Goal: Information Seeking & Learning: Learn about a topic

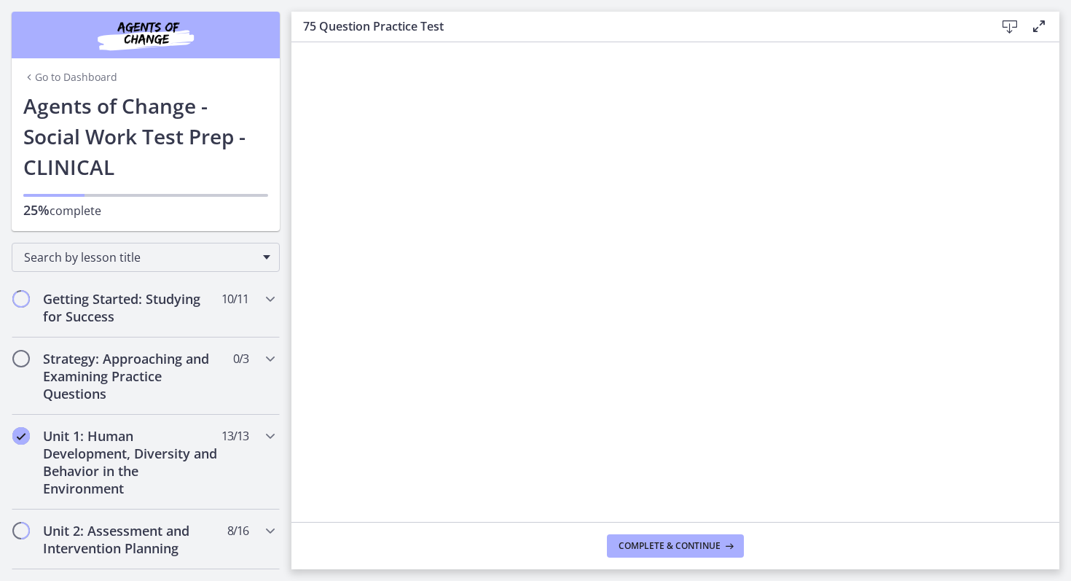
scroll to position [728, 0]
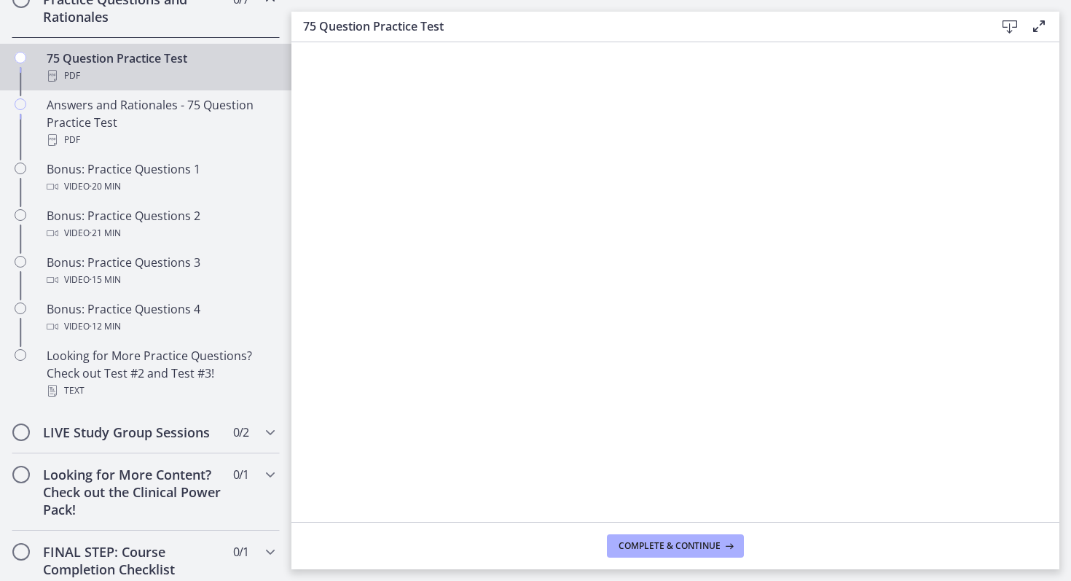
click at [243, 79] on div "PDF" at bounding box center [160, 75] width 227 height 17
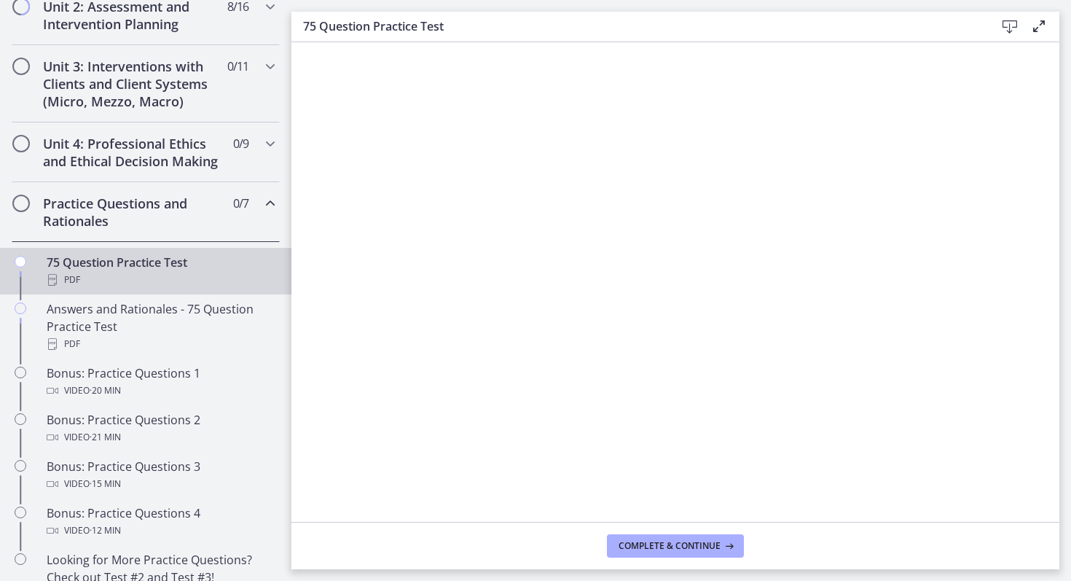
scroll to position [495, 0]
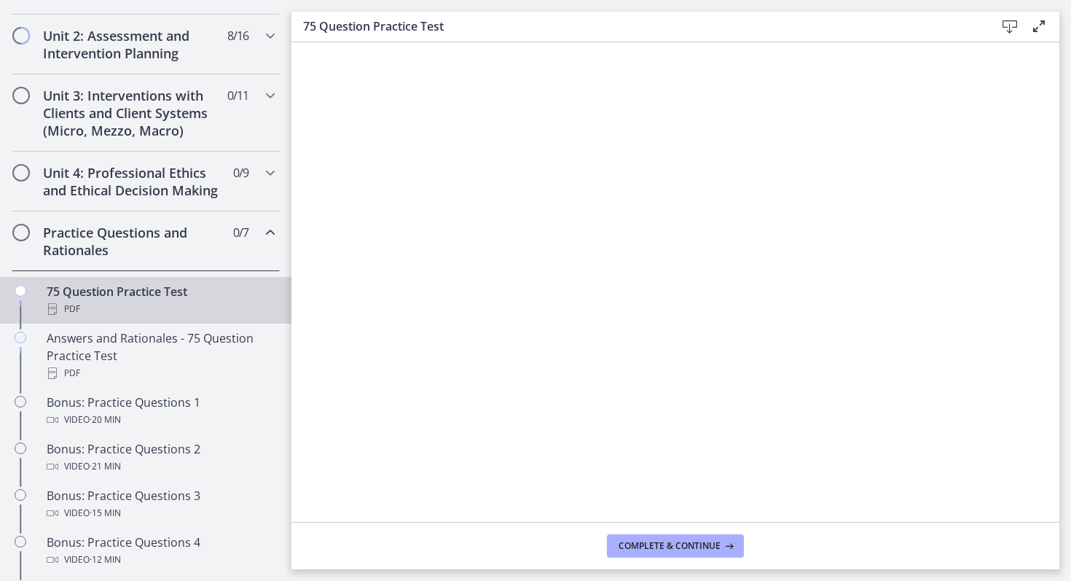
click at [261, 232] on icon "Chapters" at bounding box center [269, 232] width 17 height 17
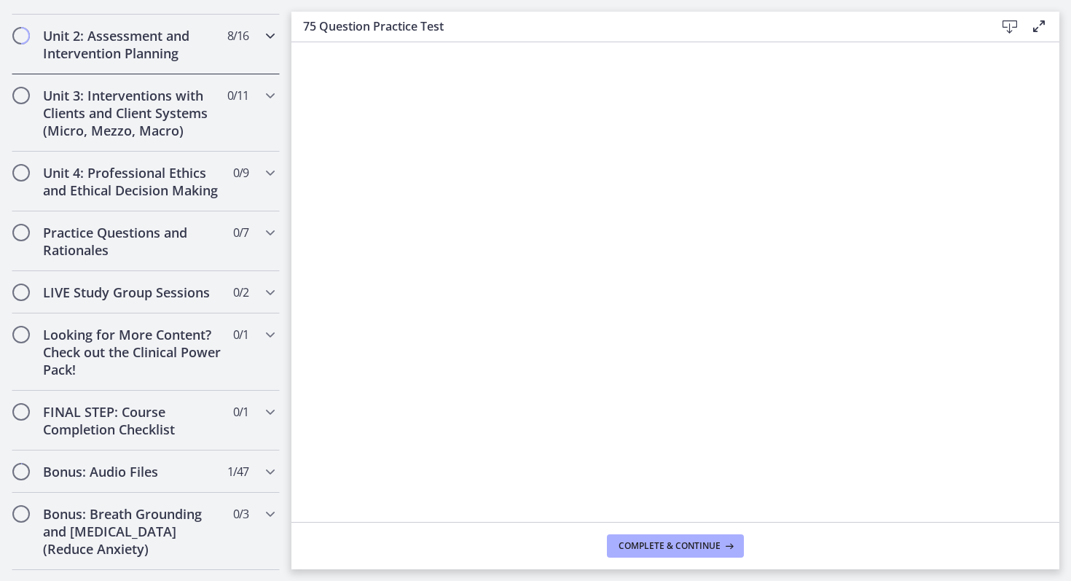
click at [271, 35] on icon "Chapters" at bounding box center [269, 35] width 17 height 17
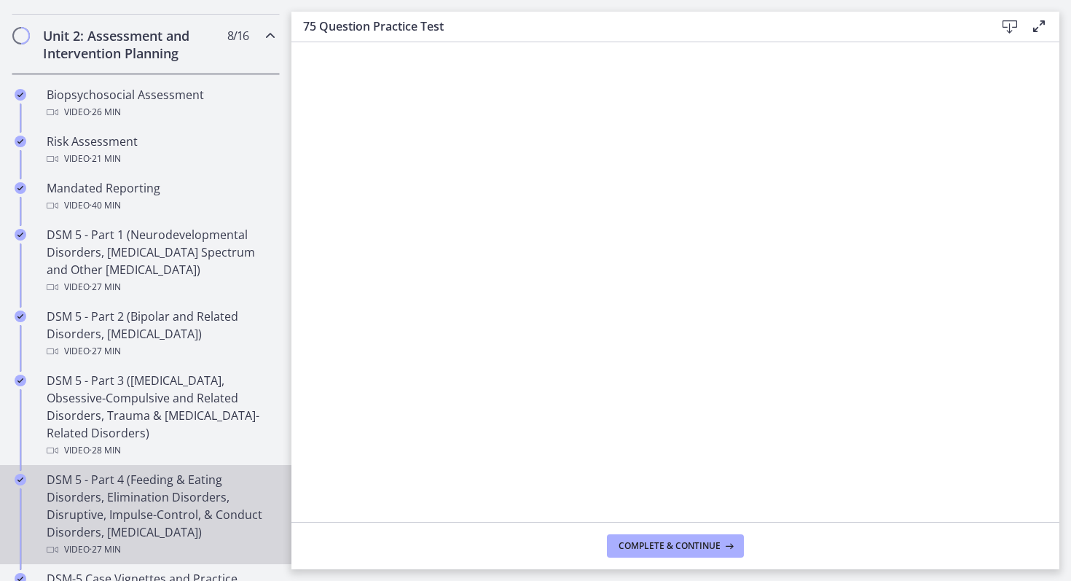
click at [182, 504] on div "DSM 5 - Part 4 (Feeding & Eating Disorders, Elimination Disorders, Disruptive, …" at bounding box center [160, 514] width 227 height 87
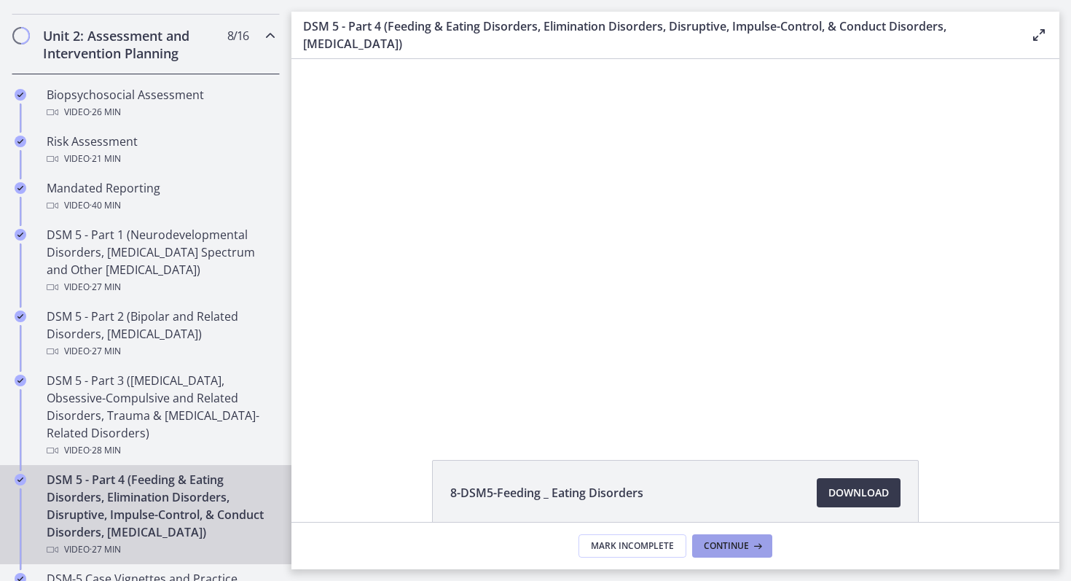
click at [726, 551] on button "Continue" at bounding box center [732, 545] width 80 height 23
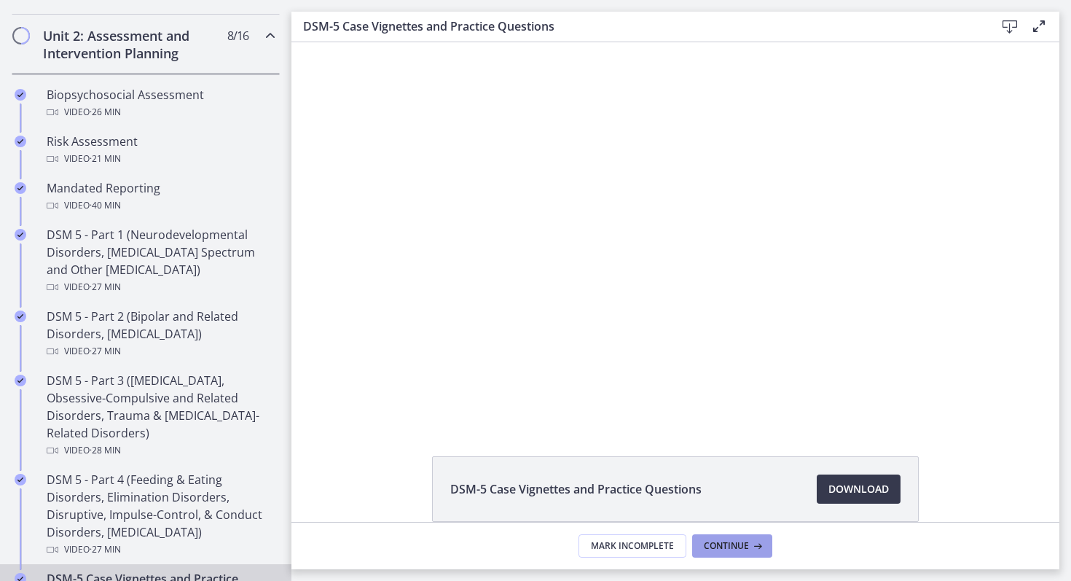
click at [725, 548] on span "Continue" at bounding box center [726, 546] width 45 height 12
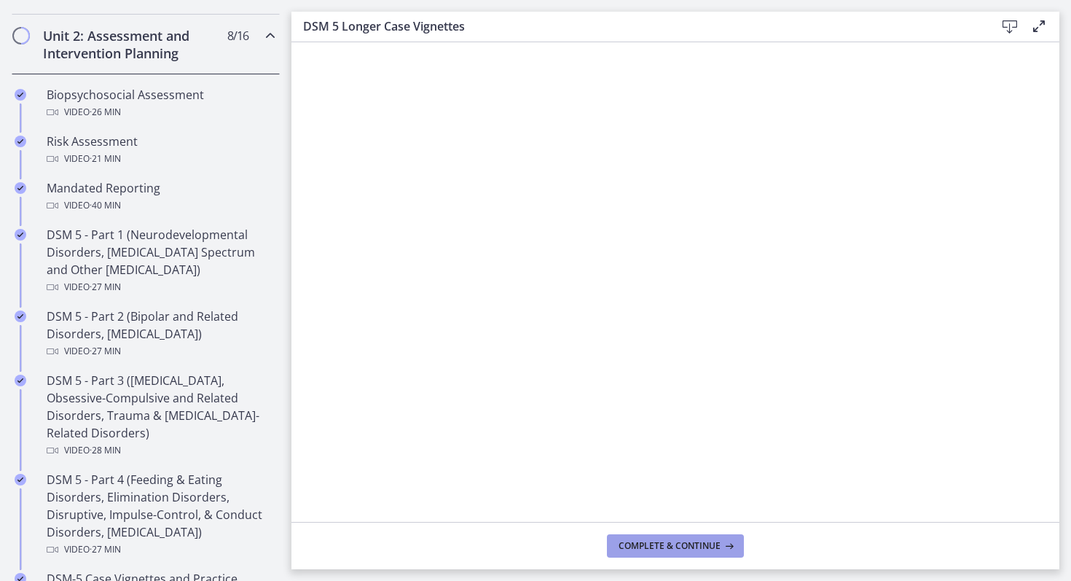
click at [725, 541] on icon at bounding box center [727, 546] width 15 height 12
click at [653, 544] on span "Complete & continue" at bounding box center [669, 546] width 102 height 12
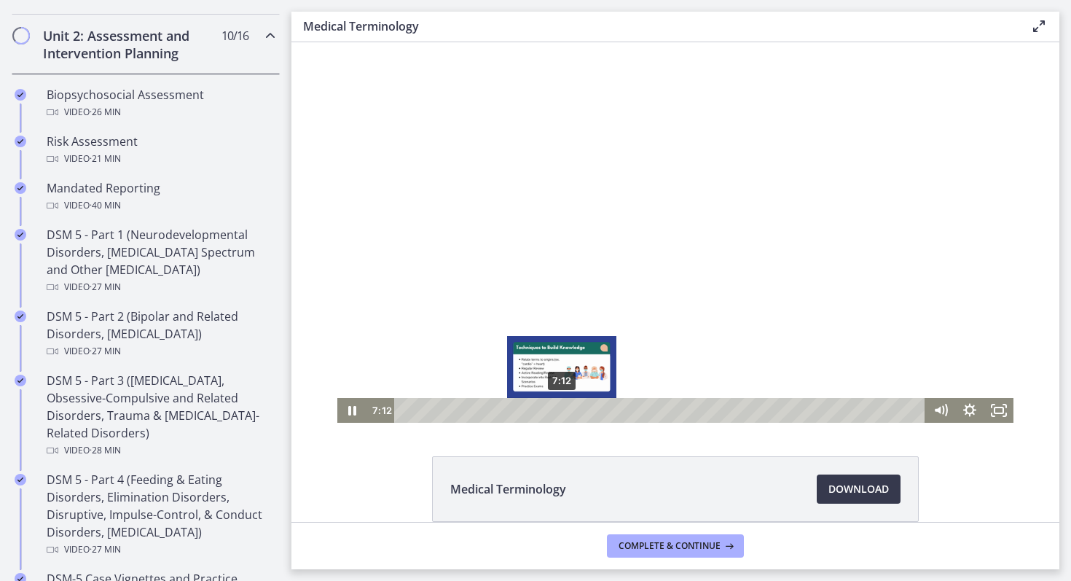
click at [562, 406] on div "7:12" at bounding box center [662, 410] width 514 height 25
click at [545, 409] on div "6:26" at bounding box center [662, 410] width 514 height 25
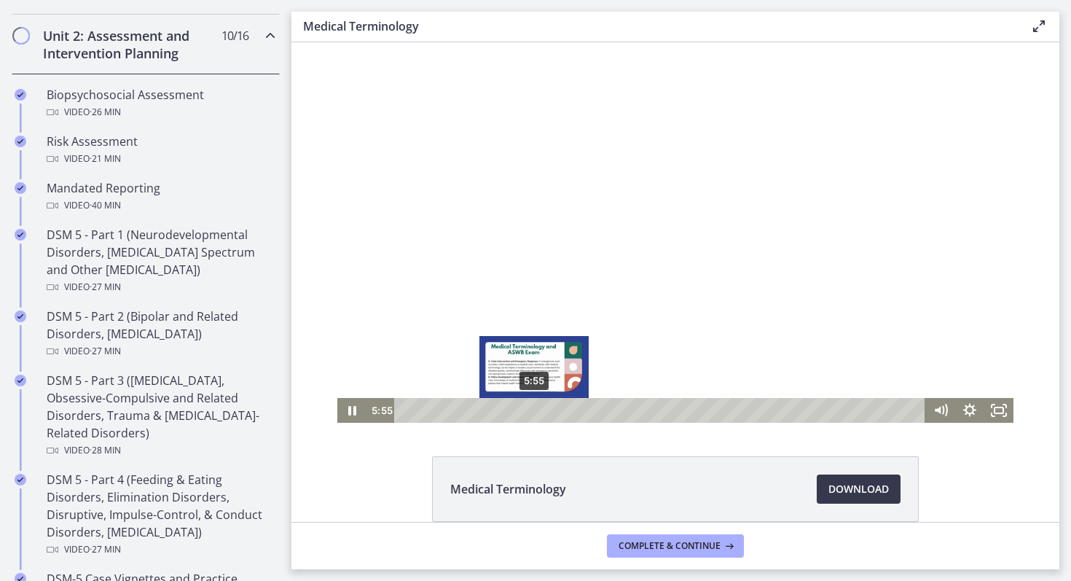
click at [534, 408] on div "5:55" at bounding box center [662, 410] width 514 height 25
click at [554, 409] on div "6:52" at bounding box center [662, 410] width 514 height 25
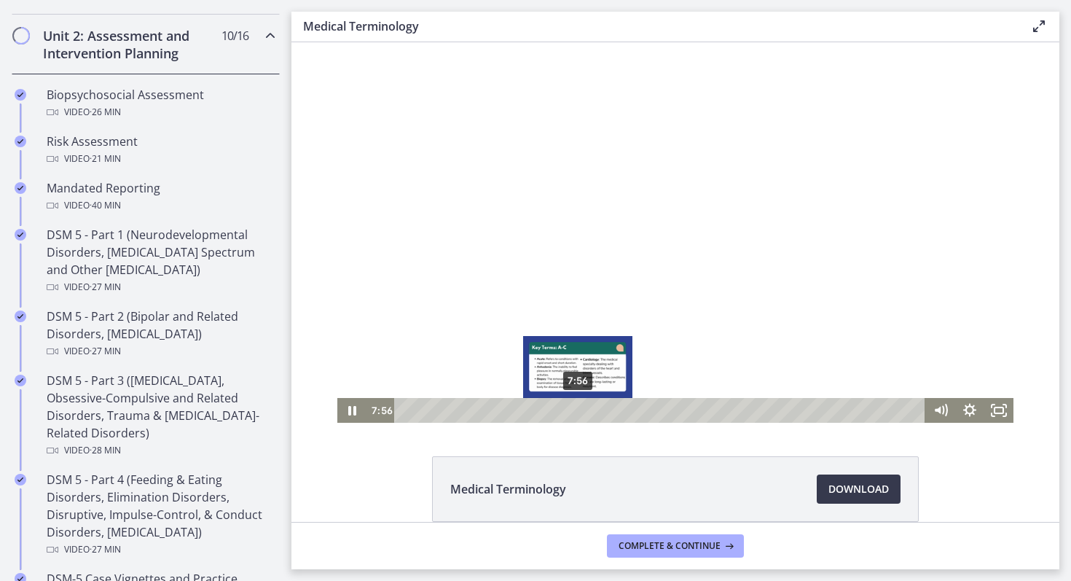
click at [578, 410] on div "7:56" at bounding box center [662, 410] width 514 height 25
click at [596, 410] on div "8:46" at bounding box center [662, 410] width 514 height 25
click at [606, 411] on div "9:14" at bounding box center [662, 410] width 514 height 25
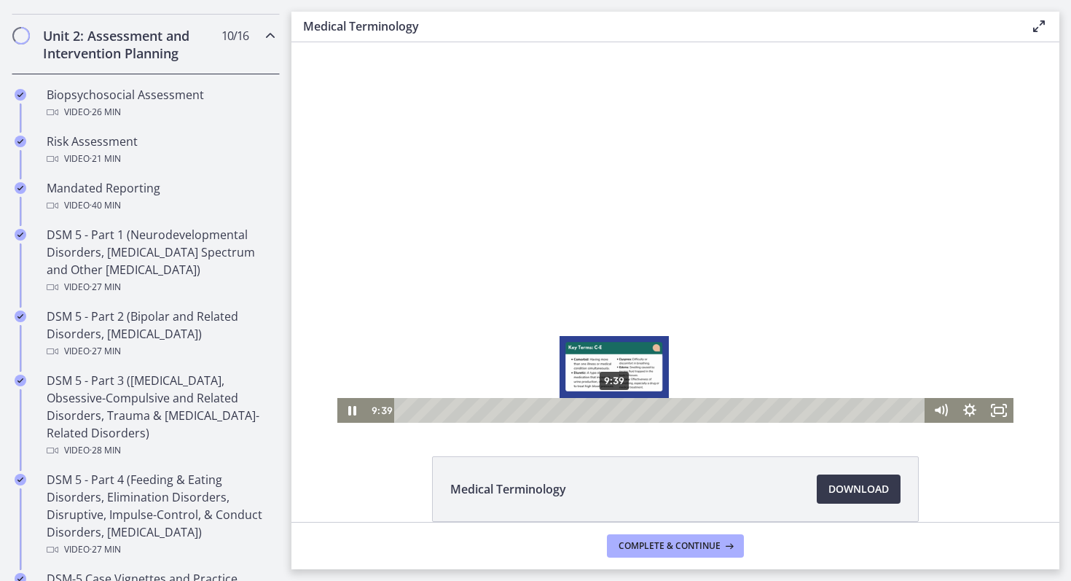
click at [615, 410] on div "9:39" at bounding box center [662, 410] width 514 height 25
click at [628, 412] on div "10:15" at bounding box center [662, 410] width 514 height 25
click at [637, 412] on div "10:41" at bounding box center [662, 410] width 514 height 25
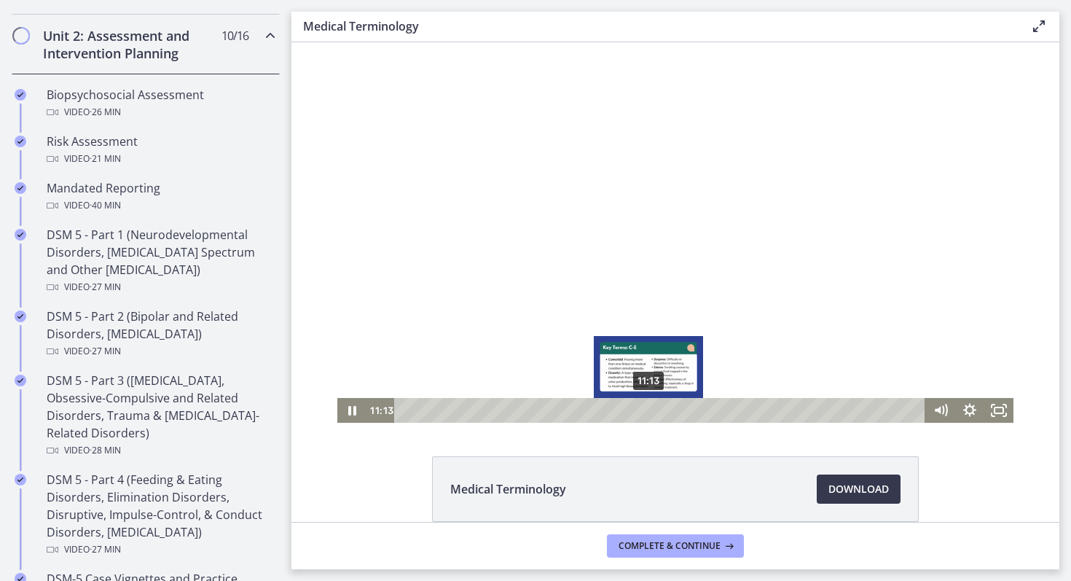
click at [649, 412] on div "11:13" at bounding box center [662, 410] width 514 height 25
click at [657, 411] on div "11:35" at bounding box center [662, 410] width 514 height 25
click at [667, 410] on div "12:03" at bounding box center [662, 410] width 514 height 25
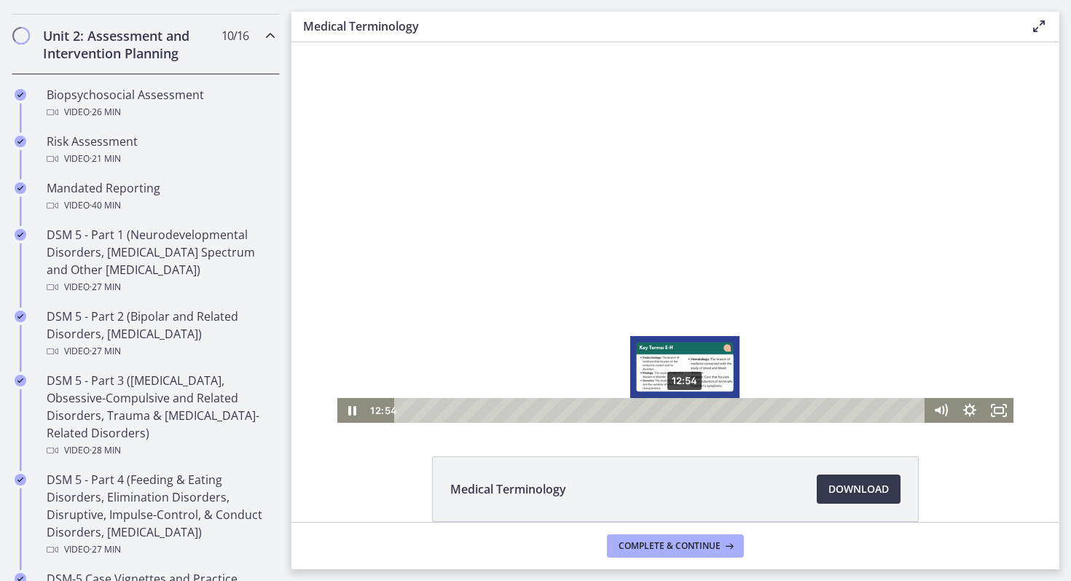
click at [685, 411] on div "12:54" at bounding box center [662, 410] width 514 height 25
click at [706, 409] on div "13:50" at bounding box center [662, 410] width 514 height 25
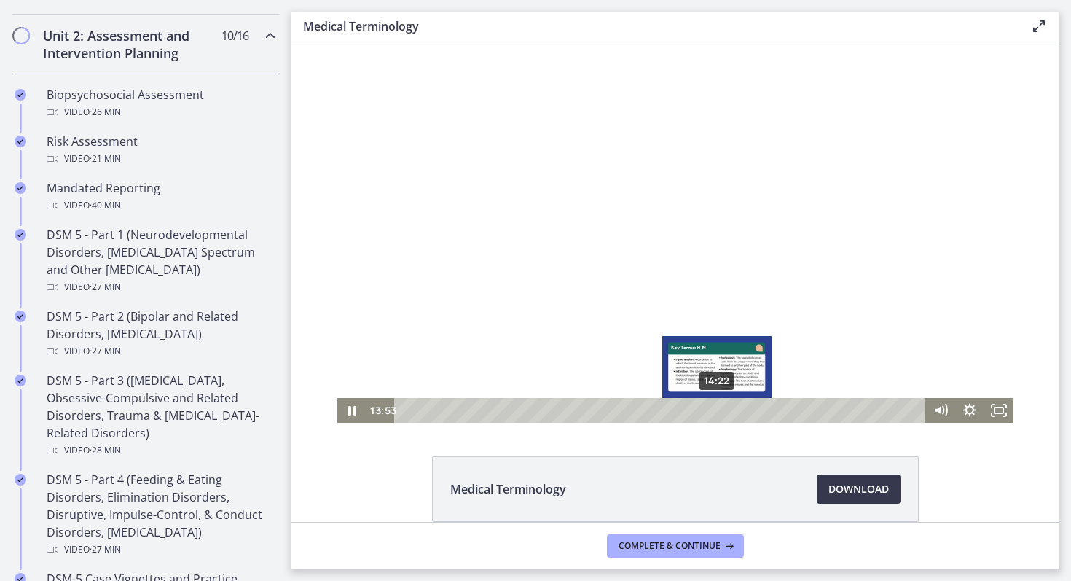
click at [717, 409] on div "14:22" at bounding box center [662, 410] width 514 height 25
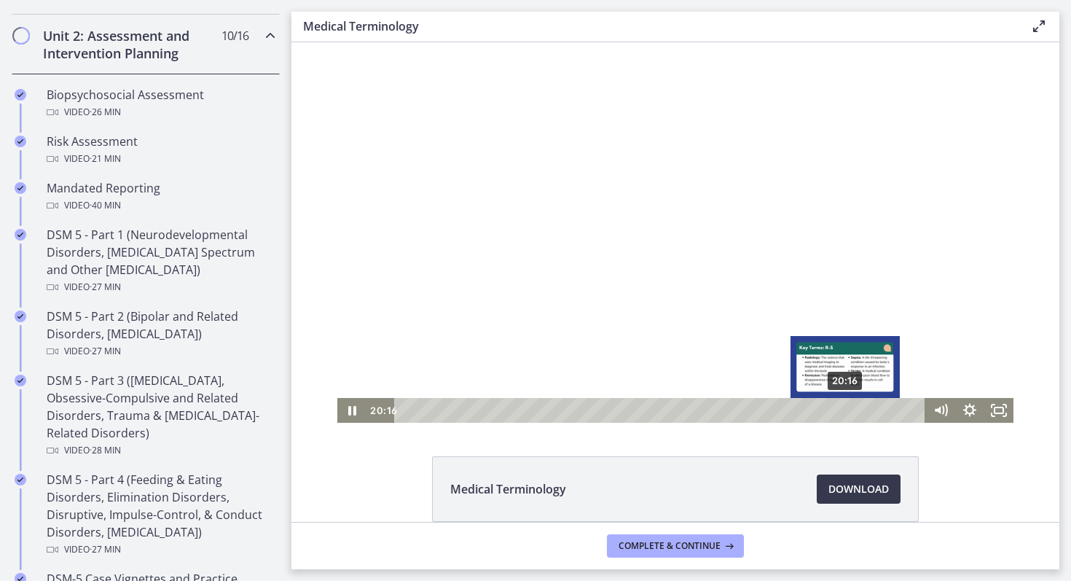
click at [846, 408] on div "20:16" at bounding box center [662, 410] width 514 height 25
click at [864, 408] on div "21:06" at bounding box center [662, 410] width 514 height 25
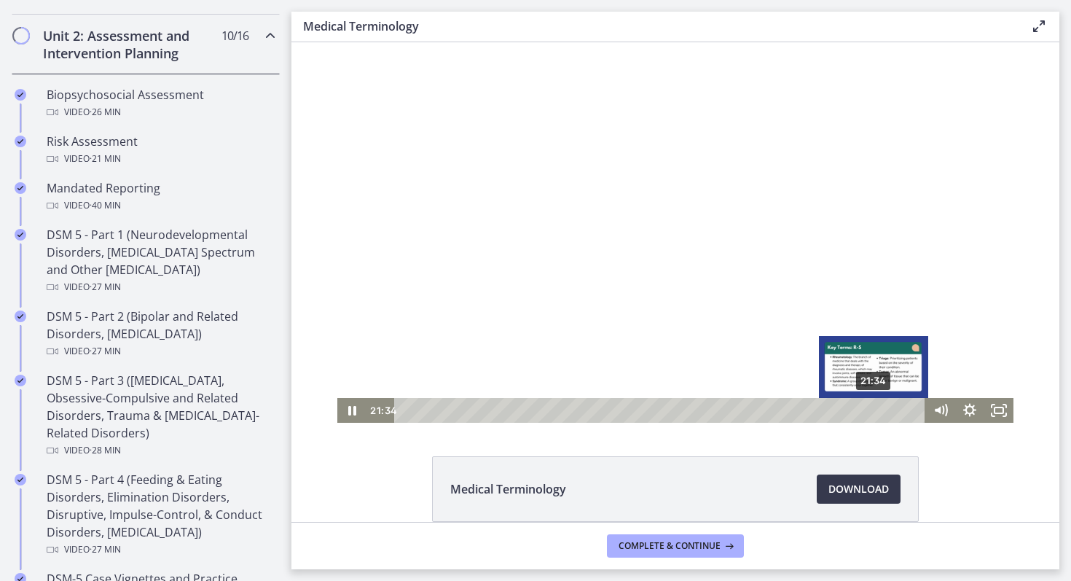
click at [874, 411] on div "21:34" at bounding box center [662, 410] width 514 height 25
click at [885, 410] on div "22:05" at bounding box center [662, 410] width 514 height 25
click at [900, 410] on div "22:47" at bounding box center [662, 410] width 514 height 25
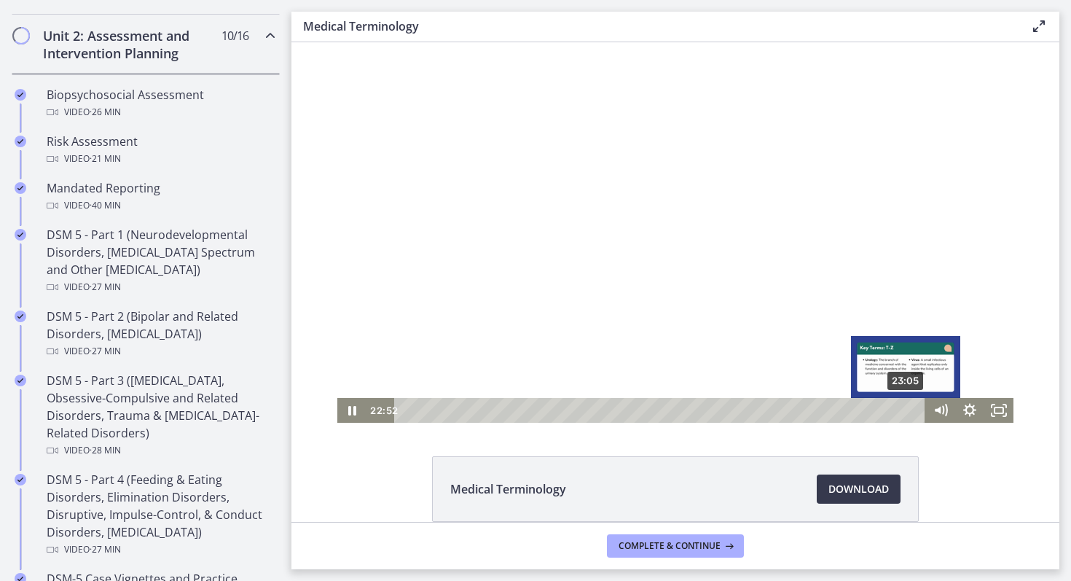
click at [907, 409] on div "23:05" at bounding box center [662, 410] width 514 height 25
click at [912, 412] on div "23:19" at bounding box center [662, 410] width 514 height 25
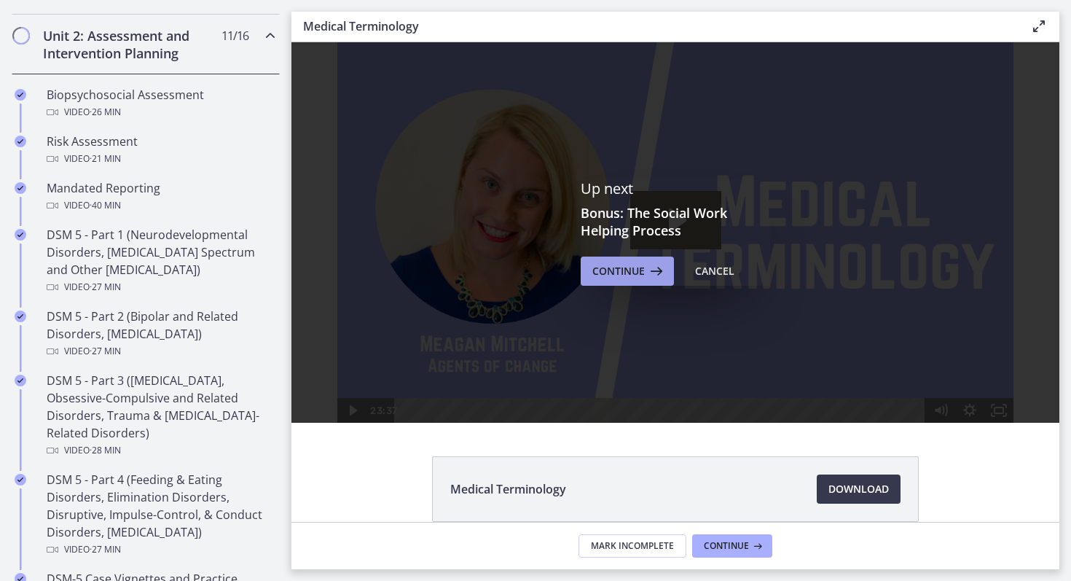
click at [616, 274] on span "Continue" at bounding box center [618, 270] width 52 height 17
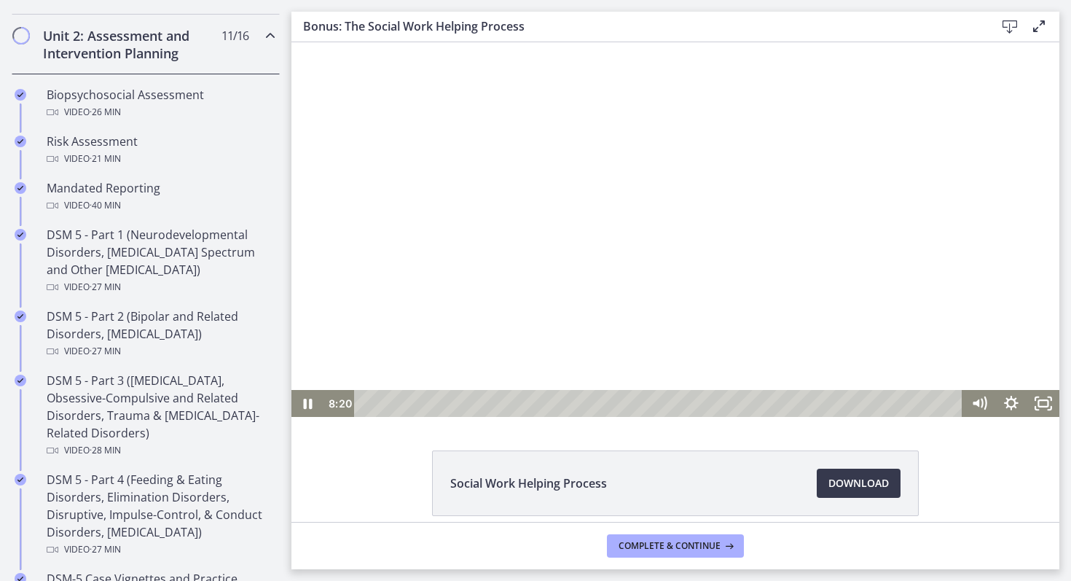
click at [501, 243] on div at bounding box center [675, 229] width 768 height 374
click at [594, 193] on div at bounding box center [675, 229] width 768 height 374
